Goal: Find specific page/section: Find specific page/section

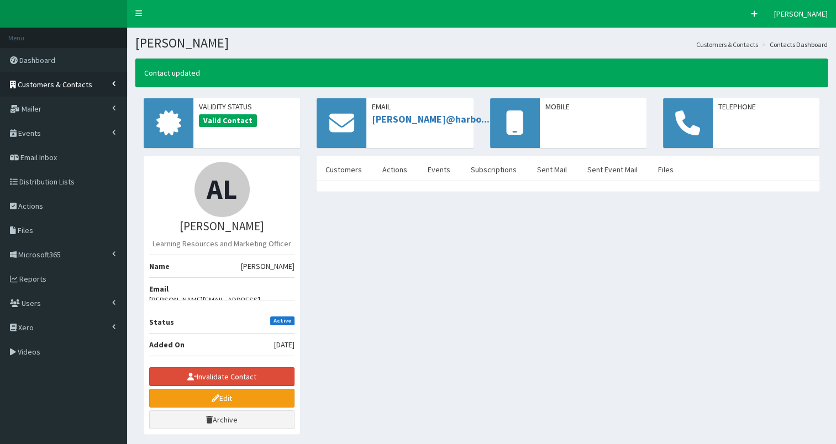
click at [77, 82] on span "Customers & Contacts" at bounding box center [55, 85] width 75 height 10
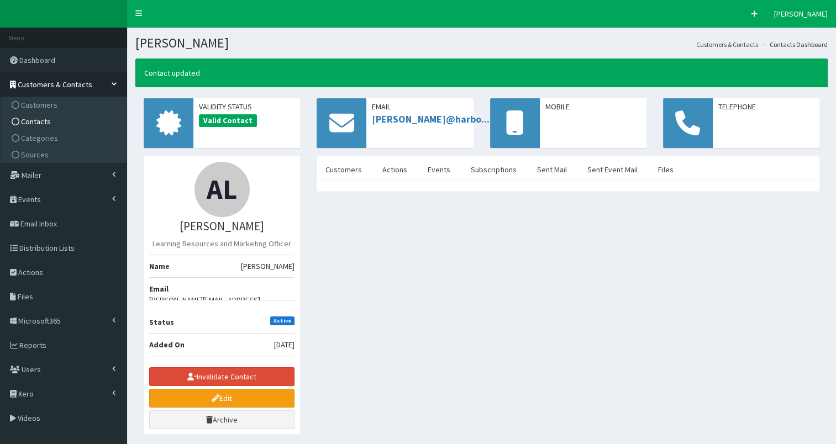
click at [76, 121] on link "Contacts" at bounding box center [64, 121] width 123 height 17
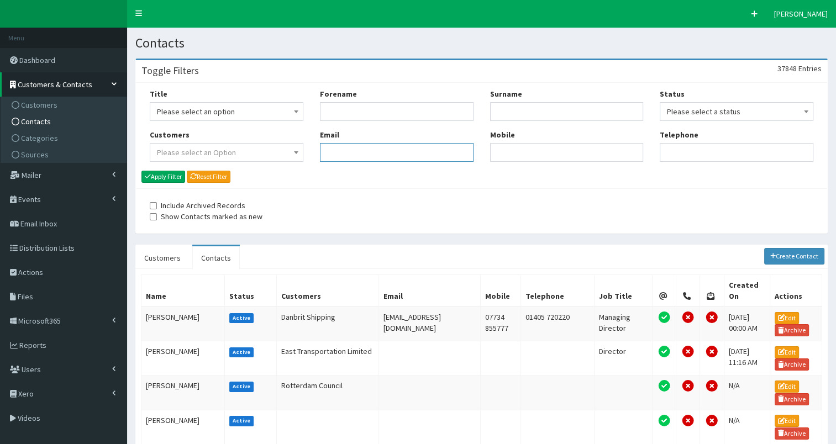
click at [362, 153] on input "Email" at bounding box center [397, 152] width 154 height 19
paste input "[EMAIL_ADDRESS][DOMAIN_NAME]"
type input "[EMAIL_ADDRESS][DOMAIN_NAME]"
click at [156, 177] on button "Apply Filter" at bounding box center [164, 177] width 44 height 12
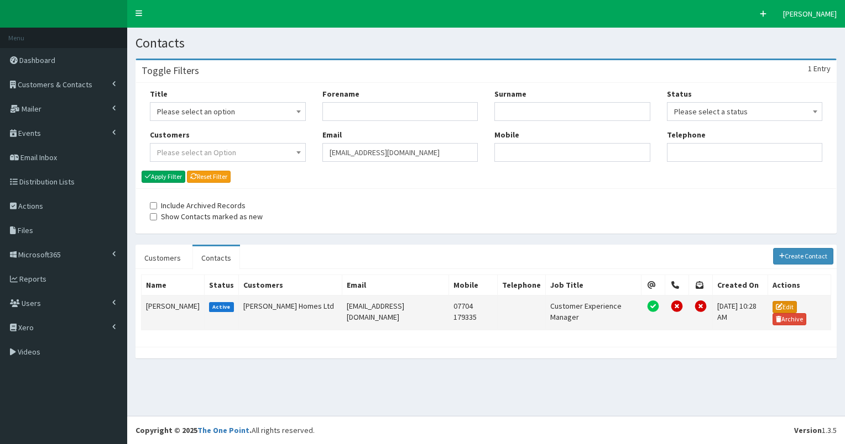
click at [782, 304] on link "Edit" at bounding box center [784, 307] width 24 height 12
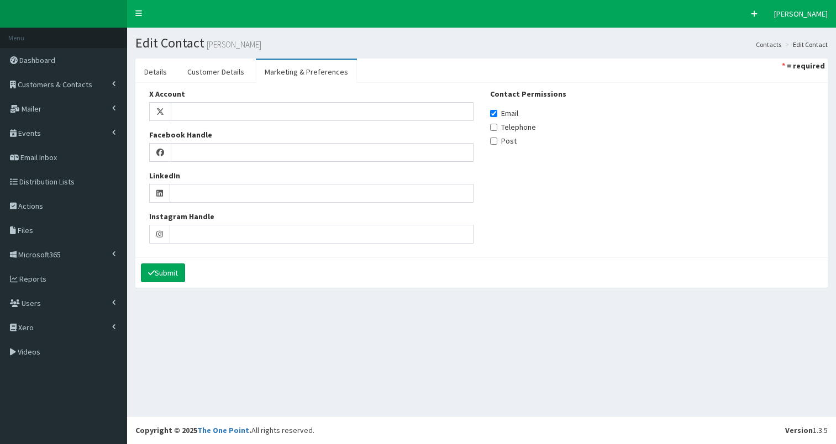
select select
click at [166, 72] on link "Details" at bounding box center [155, 71] width 40 height 23
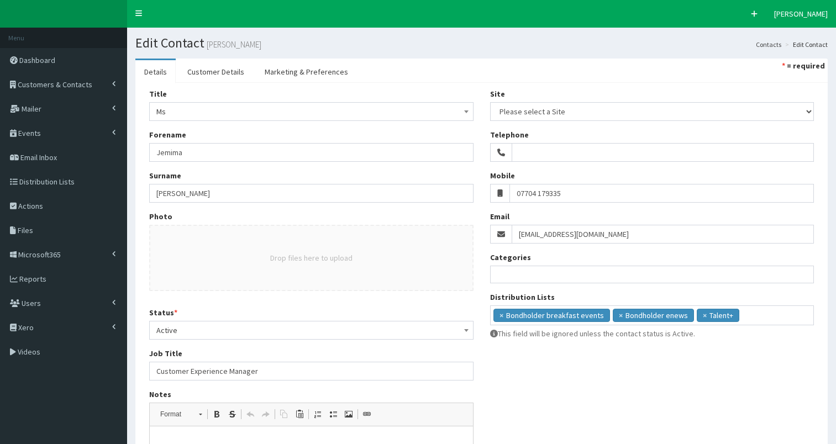
select select
click at [25, 277] on span "Reports" at bounding box center [32, 279] width 27 height 10
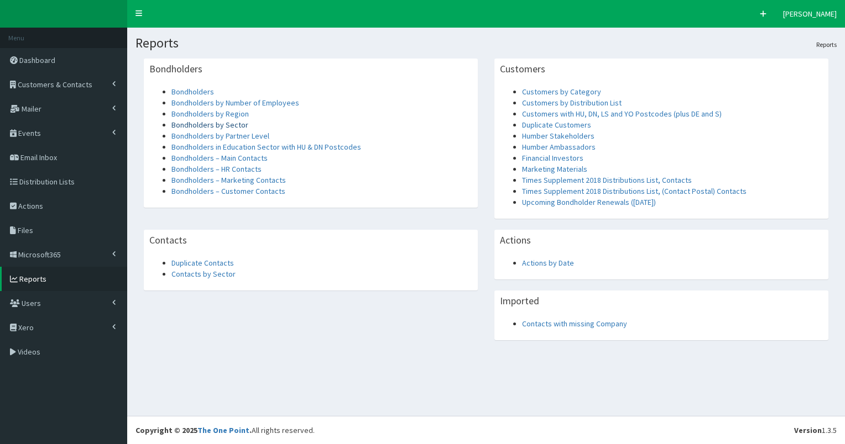
click at [236, 125] on link "Bondholders by Sector" at bounding box center [209, 125] width 77 height 10
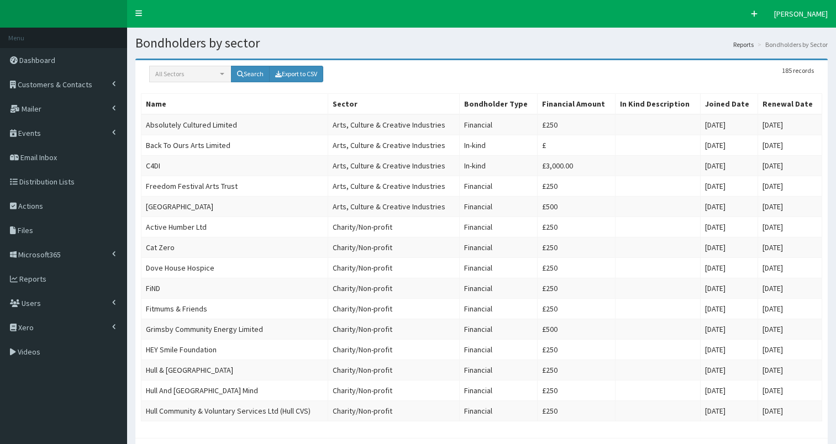
select select "Sectors"
click at [305, 73] on link "Export to CSV" at bounding box center [296, 74] width 54 height 17
click at [86, 83] on span "Customers & Contacts" at bounding box center [55, 85] width 75 height 10
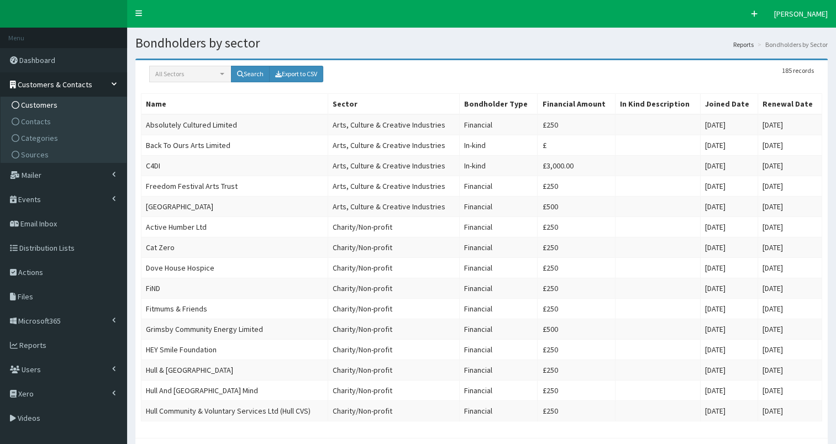
click at [79, 104] on link "Customers" at bounding box center [64, 105] width 123 height 17
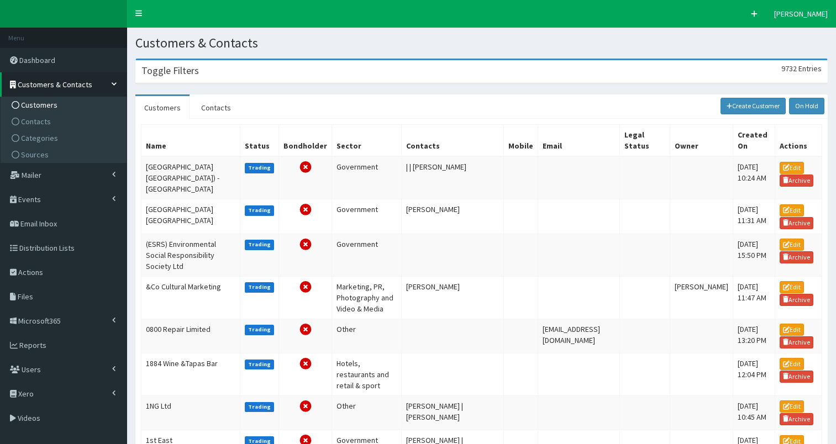
click at [184, 77] on div "Toggle Filters 9732 Entries" at bounding box center [482, 71] width 692 height 23
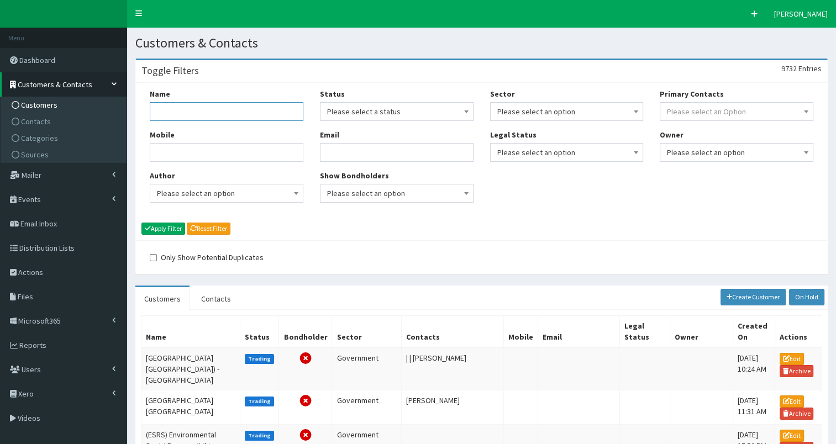
click at [167, 111] on input "Name" at bounding box center [227, 111] width 154 height 19
type input "lampada"
click at [160, 230] on button "Apply Filter" at bounding box center [164, 229] width 44 height 12
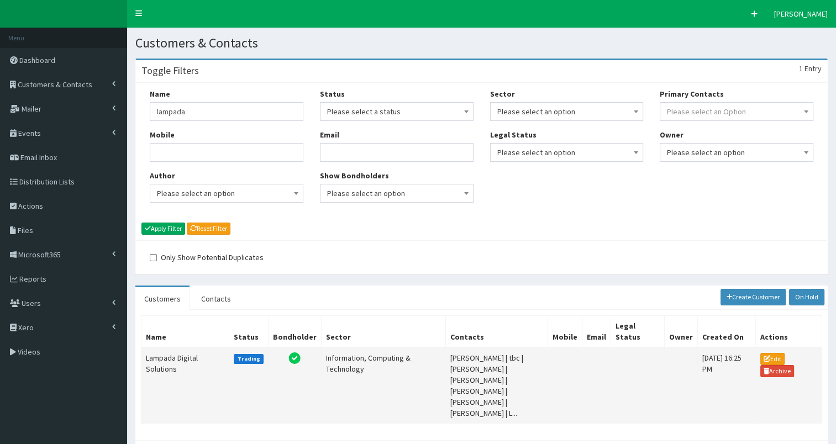
click at [163, 359] on td "Lampada Digital Solutions" at bounding box center [186, 386] width 88 height 76
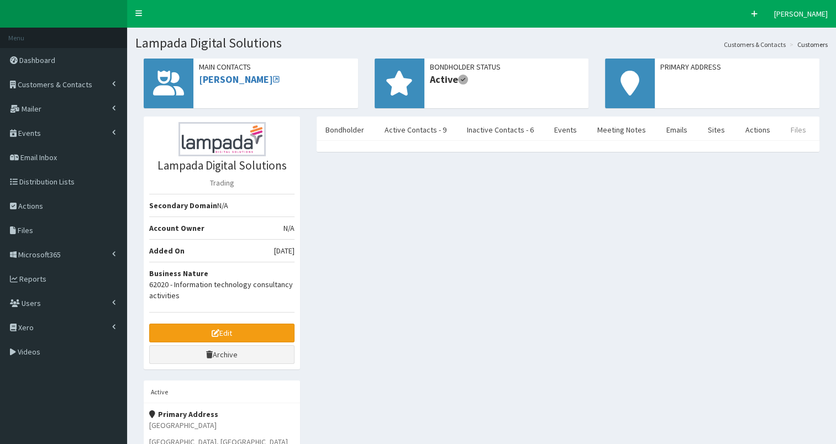
click at [783, 128] on link "Files" at bounding box center [798, 129] width 33 height 23
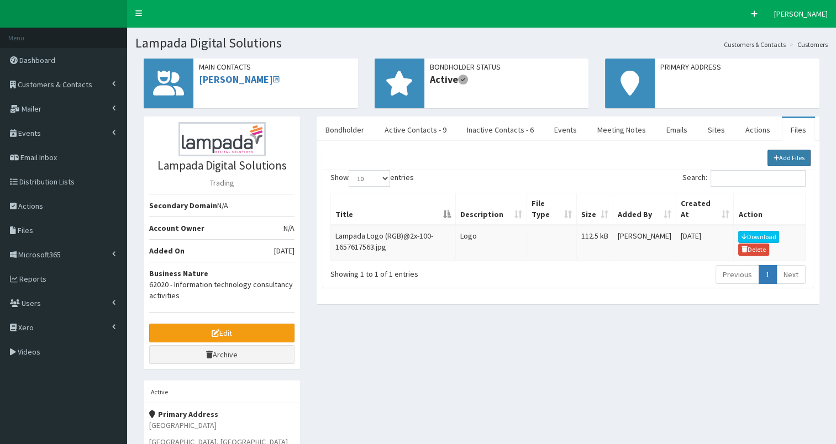
click at [778, 156] on link "Add Files" at bounding box center [790, 158] width 44 height 17
